Goal: Task Accomplishment & Management: Manage account settings

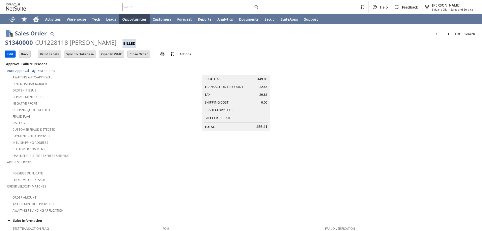
click at [10, 54] on input "Edit" at bounding box center [10, 54] width 10 height 7
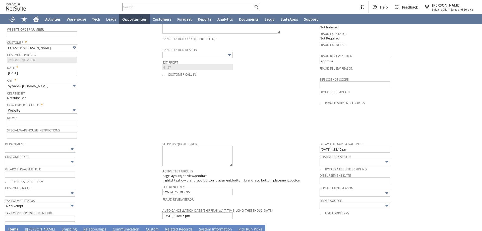
scroll to position [270, 0]
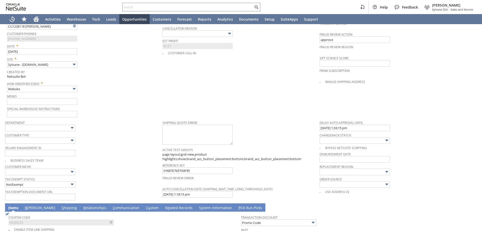
type input "Add"
type input "Copy Previous"
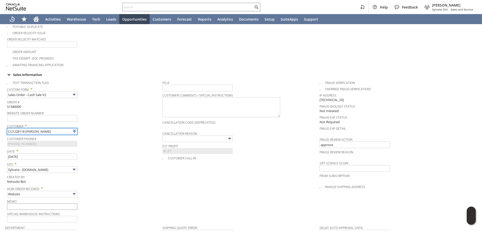
type input "Intelligent Recommendations ⁰"
click at [27, 203] on input "text" at bounding box center [42, 206] width 70 height 7
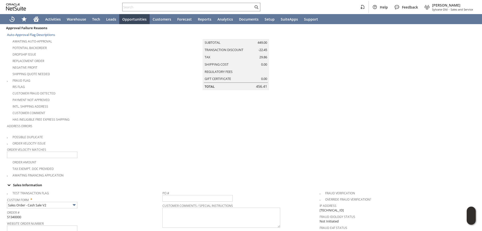
scroll to position [40, 0]
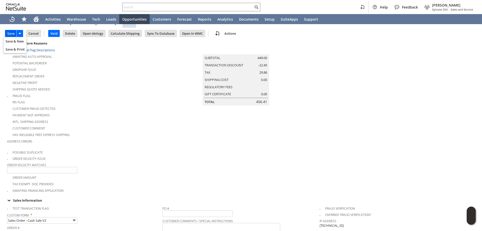
type input "10/3 manuf sent replacement unit to HQ so we can refund customer as they will n…"
click at [10, 32] on input "Save" at bounding box center [10, 33] width 11 height 7
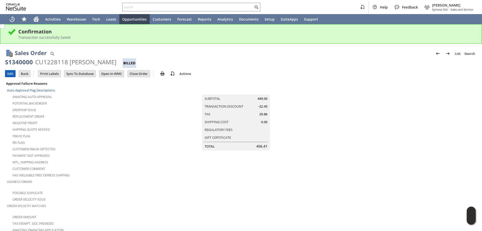
click at [8, 72] on input "Edit" at bounding box center [10, 73] width 10 height 7
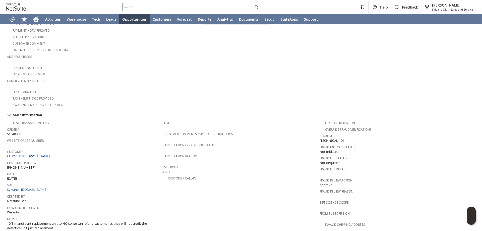
scroll to position [125, 0]
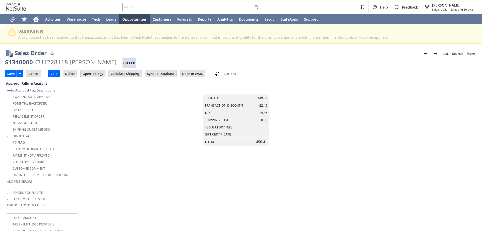
scroll to position [270, 0]
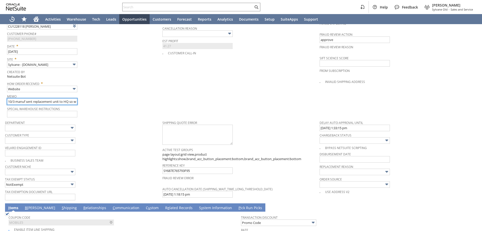
type input "Add"
type input "Copy Previous"
click at [60, 98] on div "Memo 10/3 manuf sent replacement unit to HQ so we can refund customer as they w…" at bounding box center [83, 99] width 153 height 12
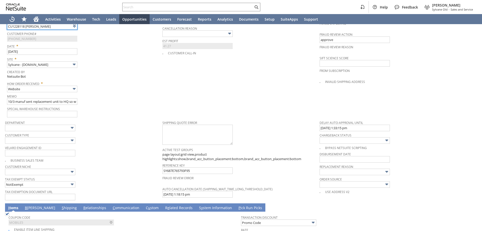
scroll to position [266, 0]
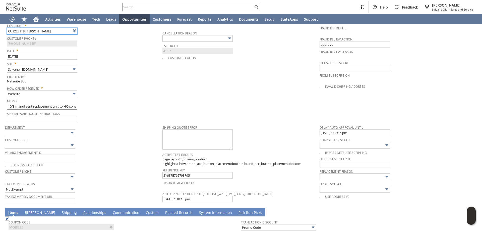
type input "Intelligent Recommendations ⁰"
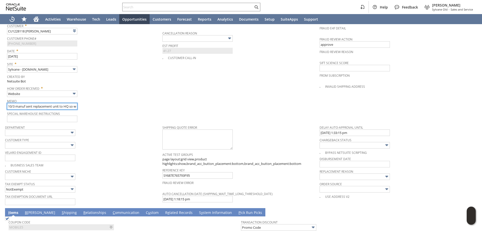
click at [70, 104] on input "10/3 manuf sent replacement unit to HQ so we can refund customer as they will n…" at bounding box center [42, 106] width 70 height 7
paste input "473264514930"
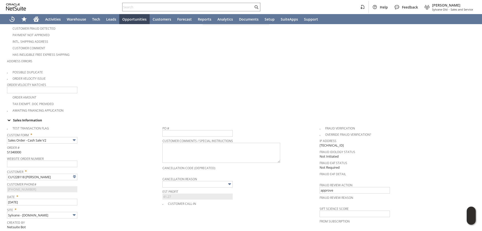
scroll to position [40, 0]
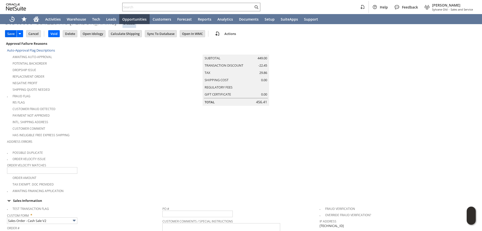
type input "10/3 manuf sent replacement unit to HQ (track# 473264514930) so we can refund c…"
click at [10, 35] on input "Save" at bounding box center [10, 33] width 11 height 7
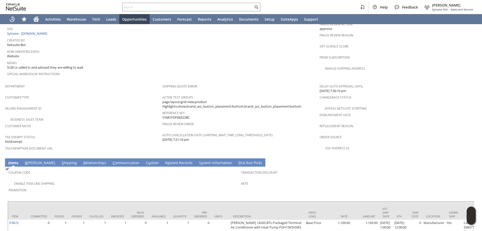
scroll to position [251, 0]
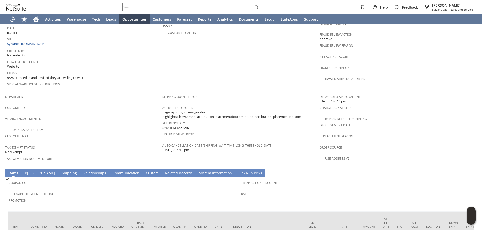
drag, startPoint x: 179, startPoint y: 121, endPoint x: 162, endPoint y: 118, distance: 17.8
click at [162, 119] on div "Reference Key SY681FDF66522BC" at bounding box center [239, 124] width 155 height 11
copy span "SY681FDF66522BC"
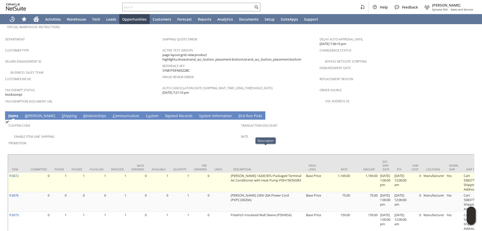
scroll to position [201, 0]
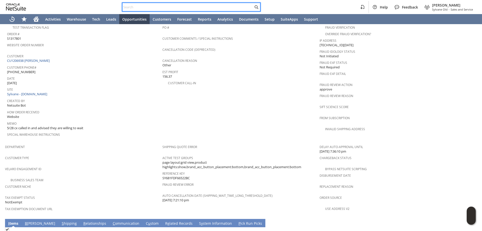
click at [208, 8] on input "text" at bounding box center [187, 7] width 131 height 6
paste input "2545971162"
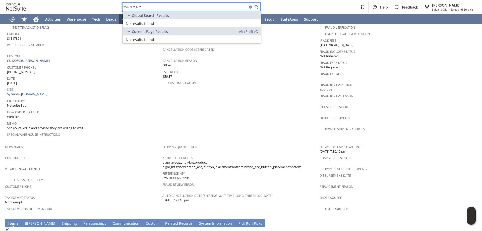
drag, startPoint x: 175, startPoint y: 6, endPoint x: 84, endPoint y: 4, distance: 91.1
click at [86, 4] on div "2545971162 Help Feedback [PERSON_NAME] Old - Sales and Service" at bounding box center [241, 7] width 482 height 14
paste input "5154900458"
type input "5154900458"
